Goal: Find contact information: Find contact information

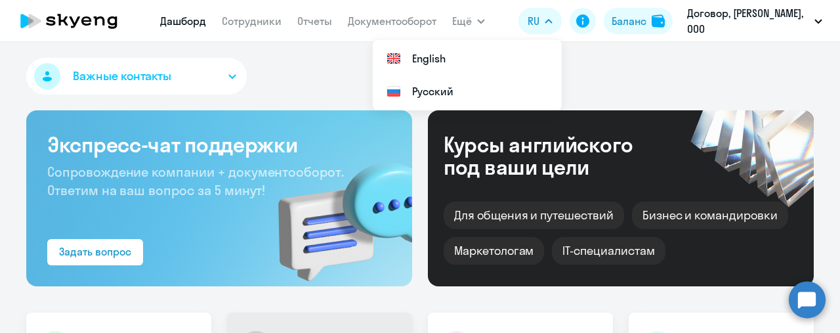
click at [558, 18] on button "RU" at bounding box center [540, 21] width 43 height 26
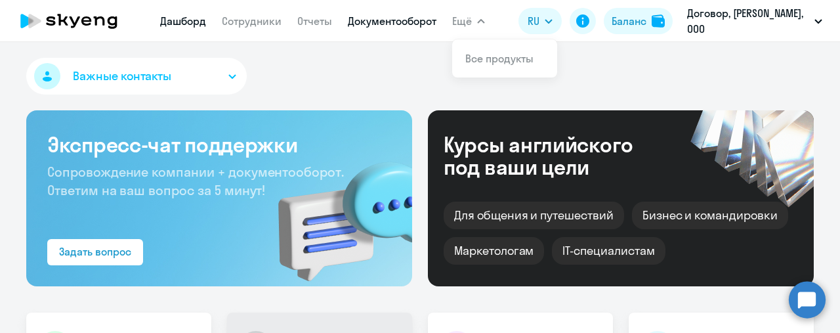
click at [383, 25] on link "Документооборот" at bounding box center [392, 20] width 89 height 13
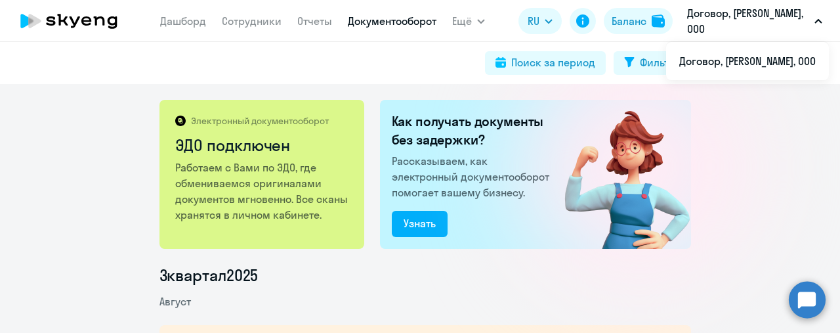
click at [707, 35] on p "Договор, [PERSON_NAME], ООО" at bounding box center [748, 21] width 122 height 32
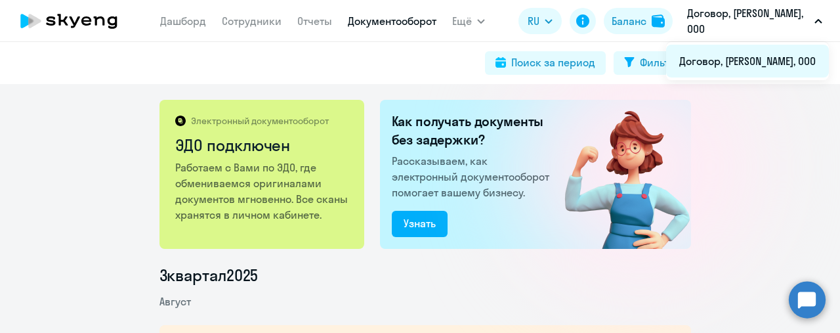
click at [741, 52] on li "Договор, [PERSON_NAME], ООО" at bounding box center [747, 61] width 163 height 33
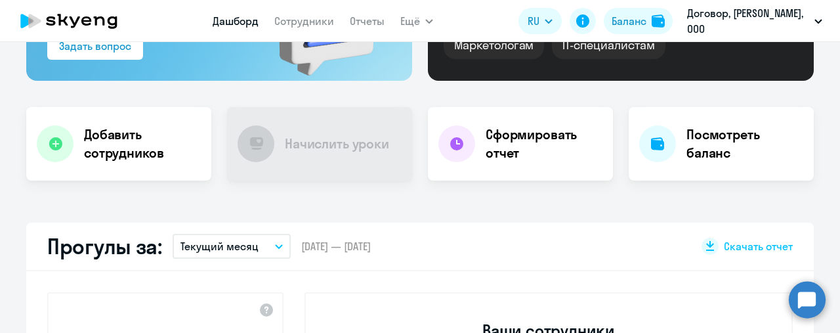
scroll to position [263, 0]
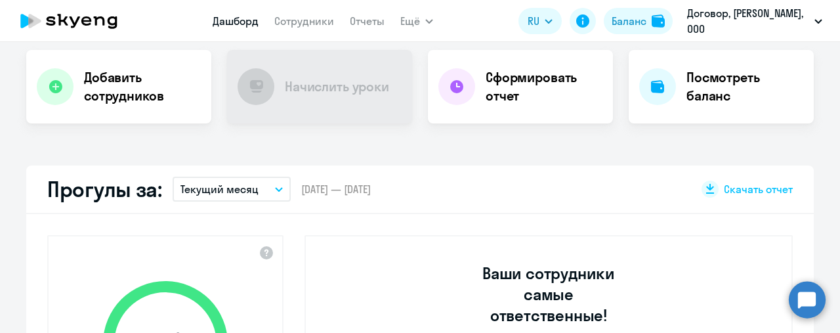
click at [543, 137] on div "Важные контакты Экспресс-чат поддержки Сопровождение компании + документооборот…" at bounding box center [420, 187] width 840 height 291
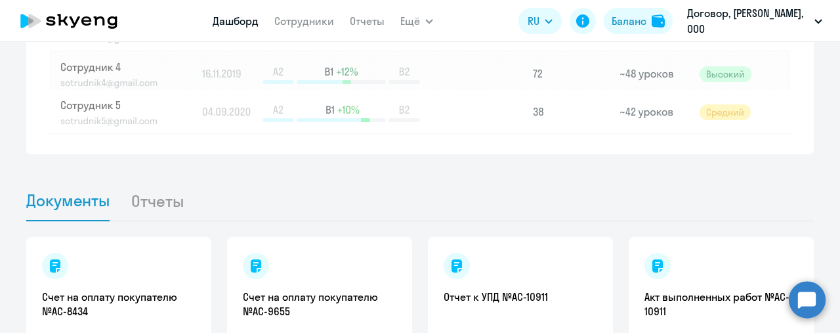
scroll to position [1379, 0]
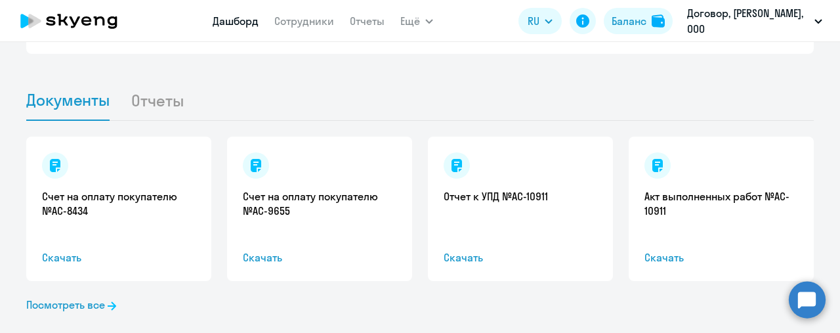
click at [408, 251] on div "Счет на оплату покупателю №AC-8434 Скачать Счет на оплату покупателю №AC-9655 С…" at bounding box center [420, 209] width 788 height 144
click at [801, 291] on circle at bounding box center [807, 299] width 37 height 37
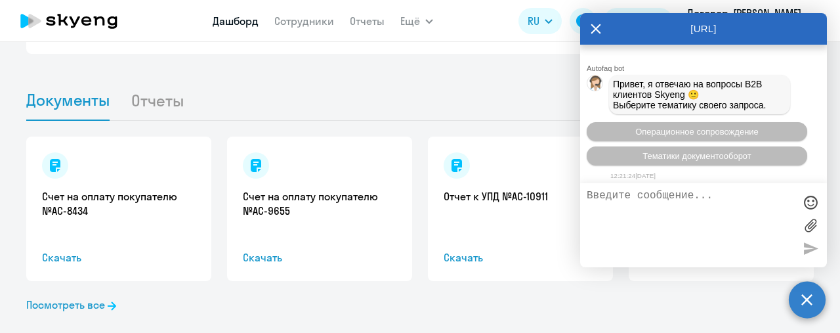
scroll to position [7, 0]
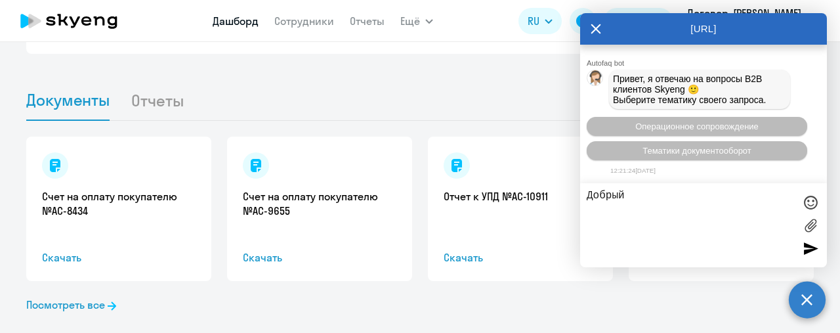
type textarea "Добрый"
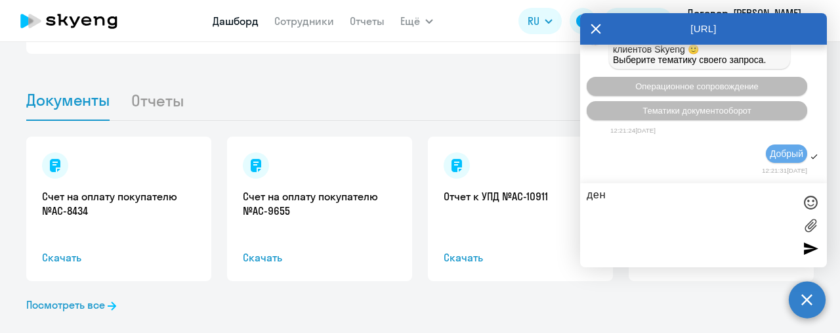
scroll to position [150, 0]
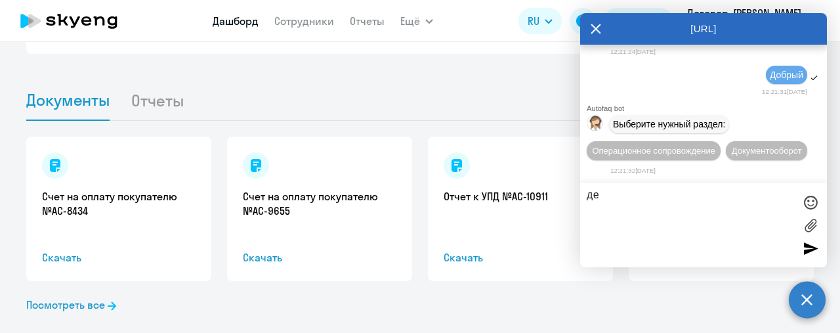
type textarea "д"
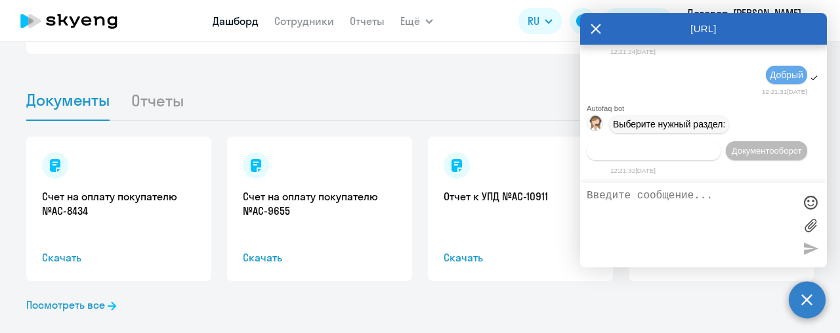
click at [703, 146] on span "Операционное сопровождение" at bounding box center [653, 151] width 123 height 10
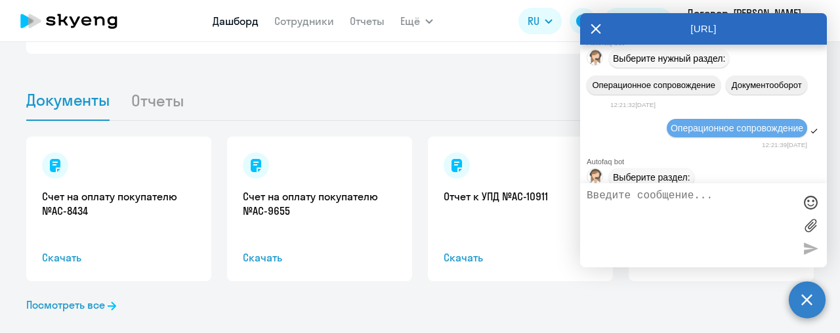
scroll to position [269, 0]
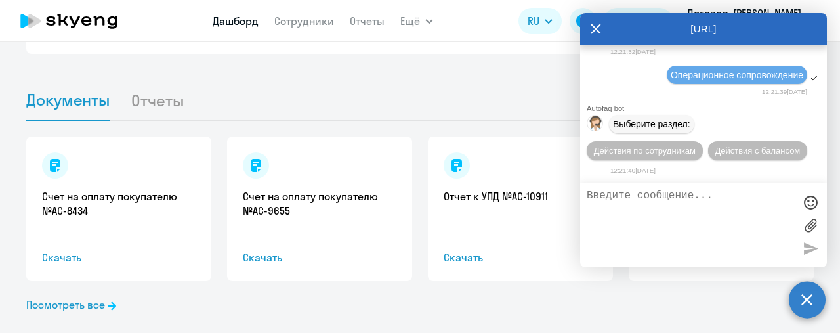
click at [552, 89] on ul "Документы Отчеты" at bounding box center [420, 100] width 788 height 41
click at [588, 35] on div "[URL]" at bounding box center [703, 29] width 247 height 32
click at [594, 31] on icon at bounding box center [597, 29] width 10 height 10
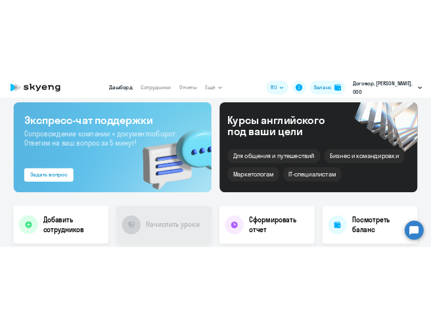
scroll to position [0, 0]
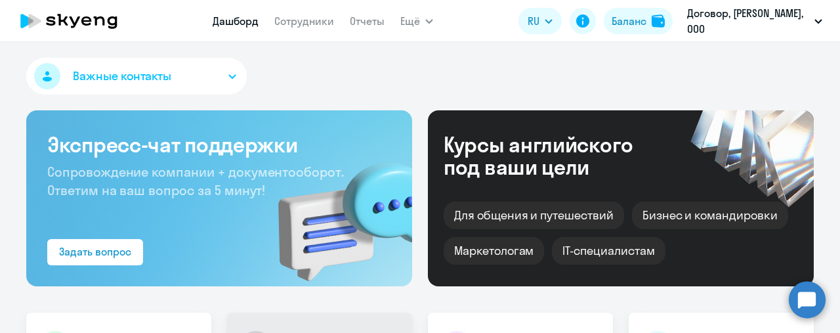
click at [208, 80] on button "Важные контакты" at bounding box center [136, 76] width 221 height 37
